Goal: Task Accomplishment & Management: Manage account settings

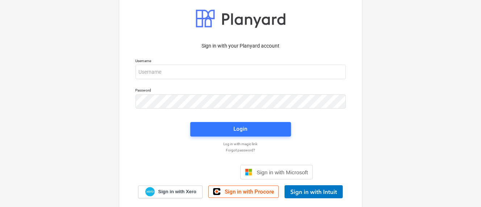
click at [2, 206] on div "Sign in with your Planyard account Username Password Login Log in with magic li…" at bounding box center [240, 103] width 481 height 262
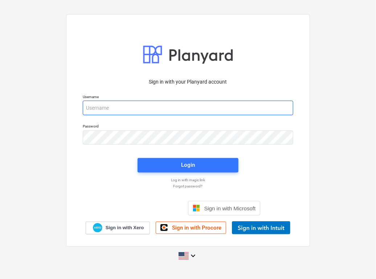
click at [145, 114] on input "email" at bounding box center [188, 107] width 210 height 15
paste input "[PERSON_NAME][EMAIL_ADDRESS][DOMAIN_NAME]"
type input "[PERSON_NAME][EMAIL_ADDRESS][DOMAIN_NAME]"
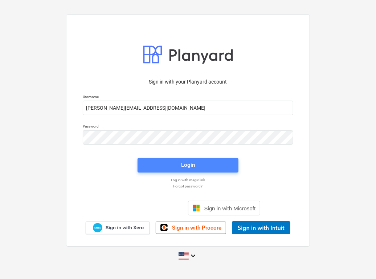
click at [177, 163] on span "Login" at bounding box center [187, 164] width 83 height 9
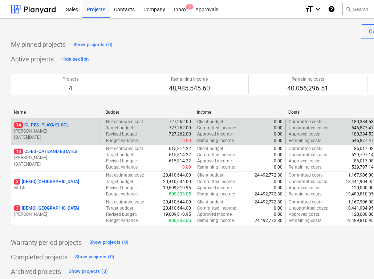
click at [38, 124] on p "14 CL-PES - [GEOGRAPHIC_DATA]" at bounding box center [41, 125] width 54 height 6
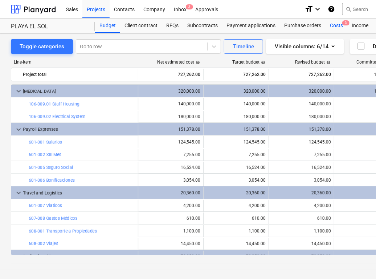
click at [335, 28] on div "Costs 3" at bounding box center [336, 26] width 22 height 15
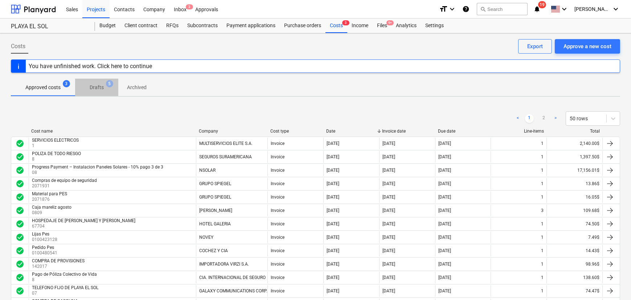
click at [95, 87] on p "Drafts" at bounding box center [97, 88] width 14 height 8
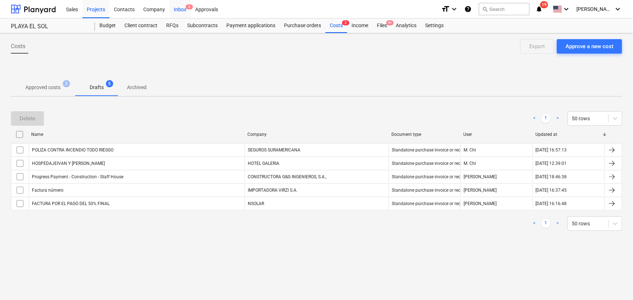
click at [176, 8] on div "Inbox 3" at bounding box center [179, 9] width 21 height 19
